Goal: Information Seeking & Learning: Learn about a topic

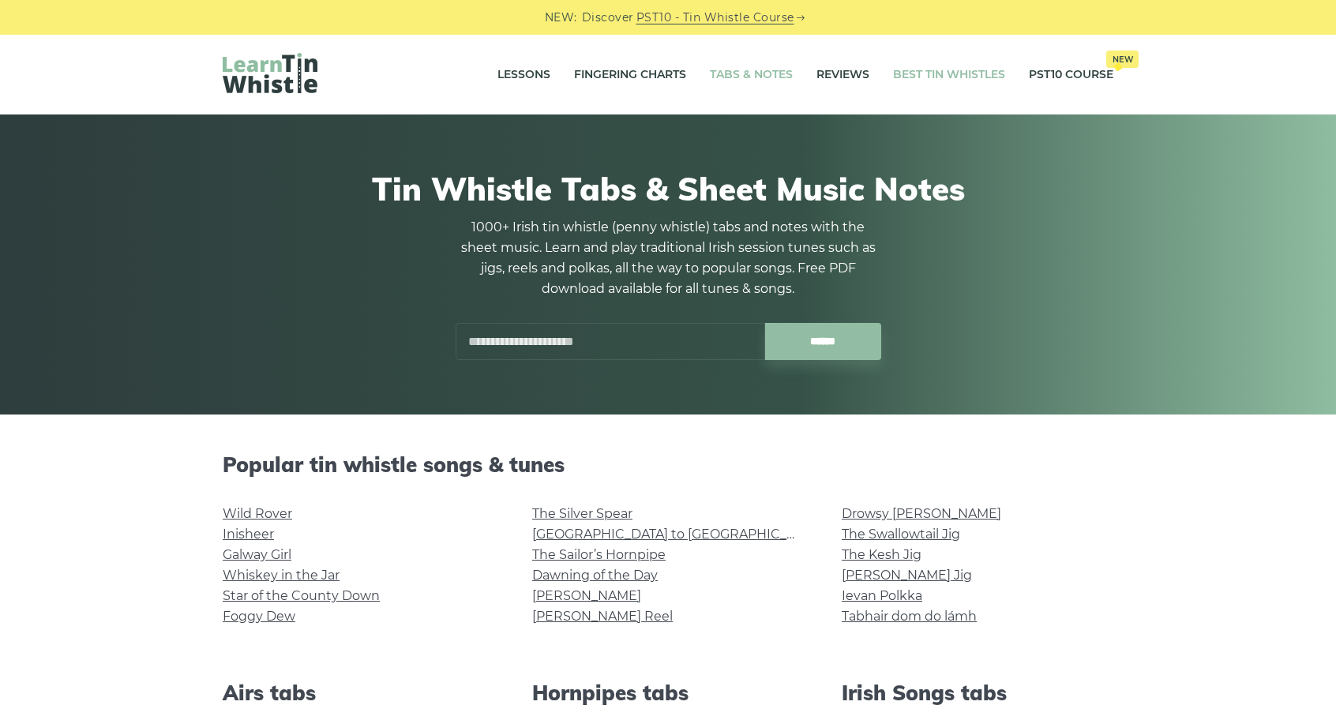
click at [955, 72] on link "Best Tin Whistles" at bounding box center [949, 74] width 112 height 39
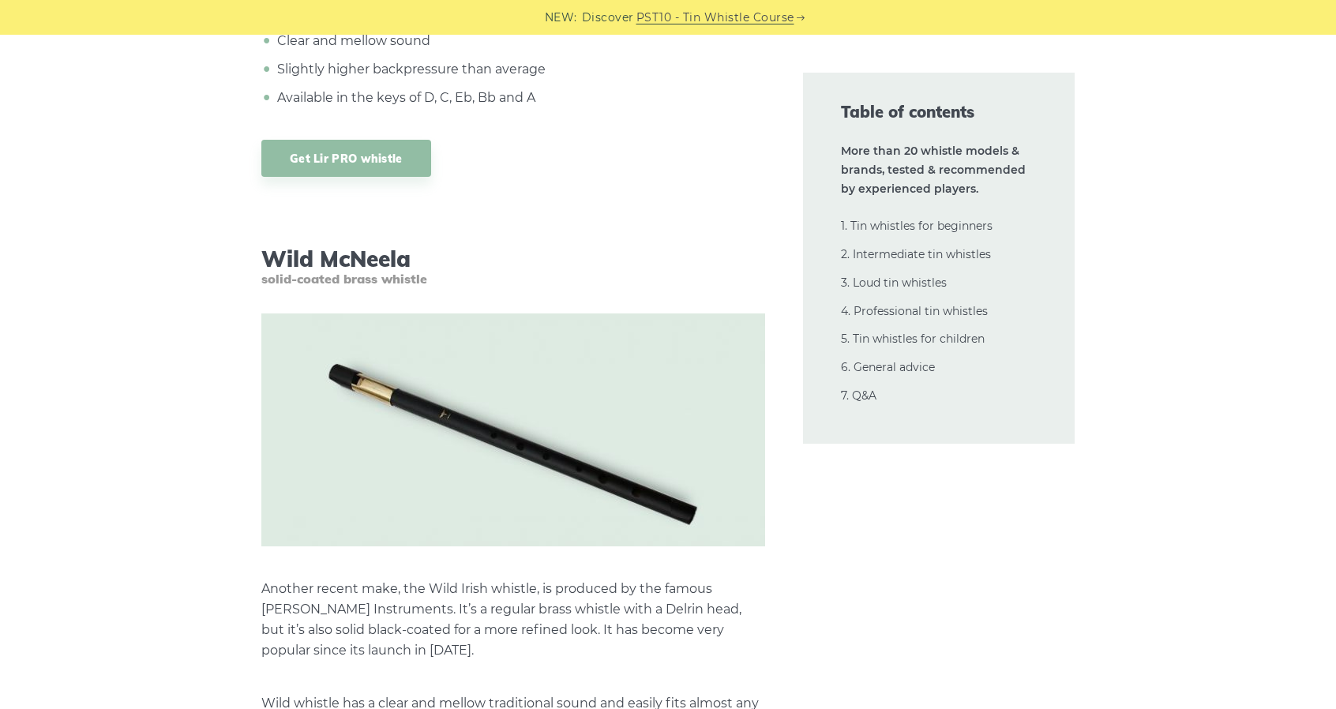
scroll to position [12556, 0]
